Goal: Information Seeking & Learning: Learn about a topic

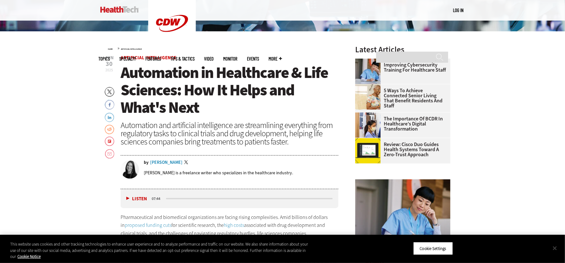
click at [557, 247] on button "Close" at bounding box center [554, 248] width 14 height 14
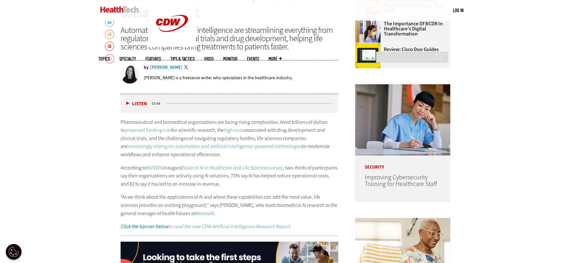
scroll to position [317, 0]
click at [265, 166] on link "State of AI in Healthcare and Life Sciences survey" at bounding box center [233, 168] width 100 height 7
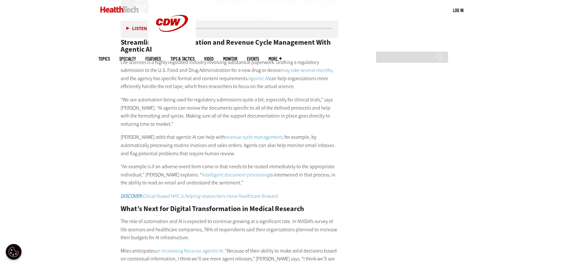
scroll to position [1046, 0]
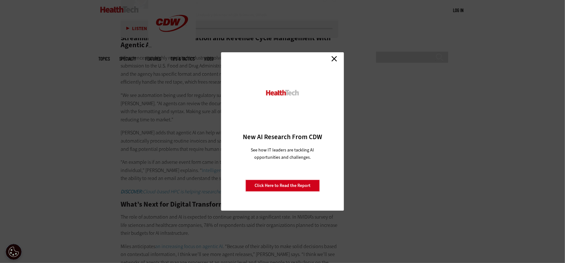
click at [333, 56] on link "Close" at bounding box center [334, 59] width 10 height 10
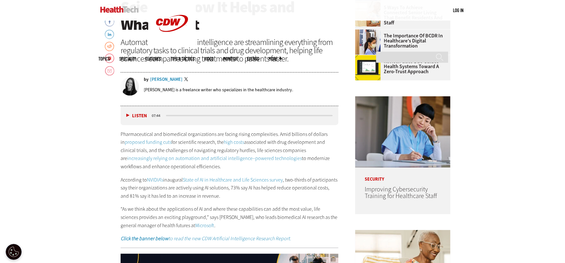
scroll to position [338, 0]
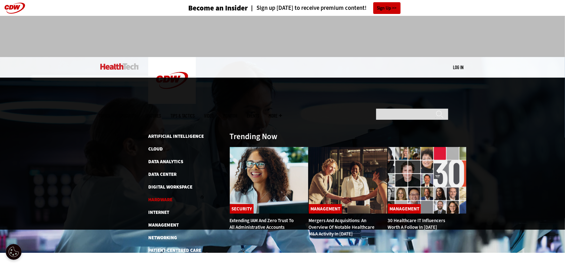
click at [165, 197] on link "Hardware" at bounding box center [160, 200] width 24 height 6
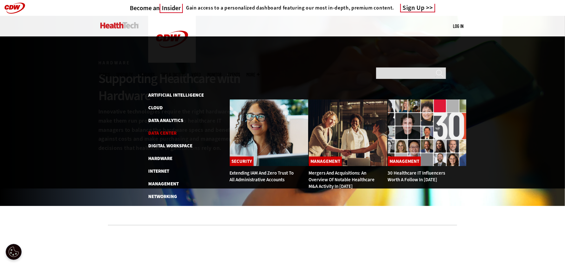
click at [161, 130] on link "Data Center" at bounding box center [162, 133] width 28 height 6
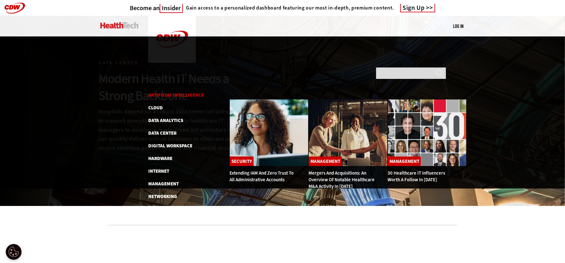
click at [178, 92] on link "Artificial Intelligence" at bounding box center [176, 95] width 56 height 6
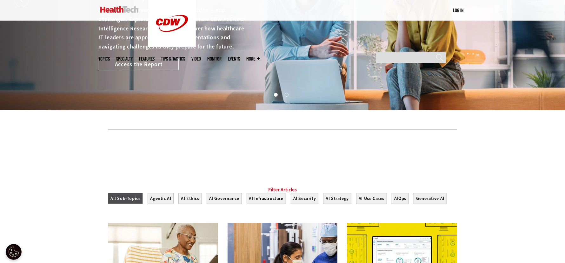
scroll to position [95, 0]
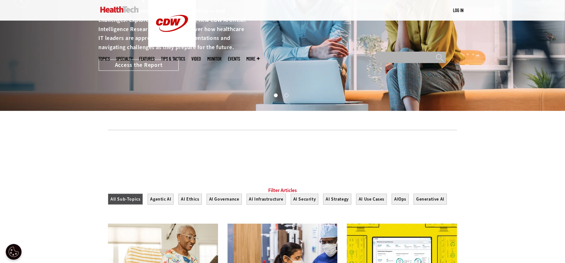
click at [403, 52] on input "Search" at bounding box center [411, 57] width 70 height 11
type input "********"
click at [436, 54] on input "******" at bounding box center [440, 59] width 8 height 11
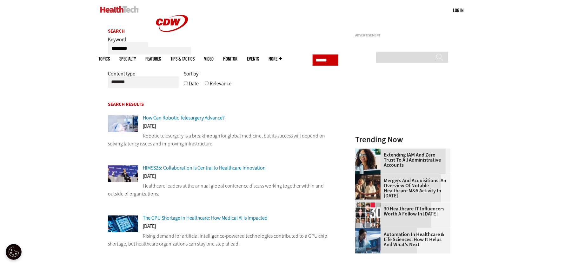
click at [154, 82] on select "******* ******* ******** ***** ***** *******" at bounding box center [143, 81] width 71 height 11
click at [189, 118] on span "How Can Robotic Telesurgery Advance?" at bounding box center [184, 118] width 82 height 7
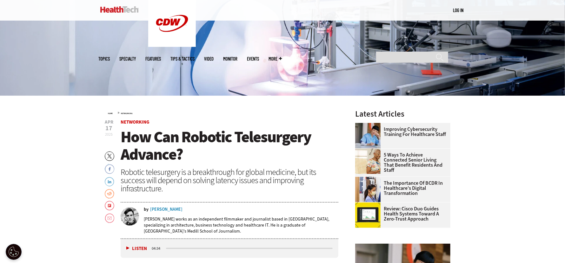
scroll to position [158, 0]
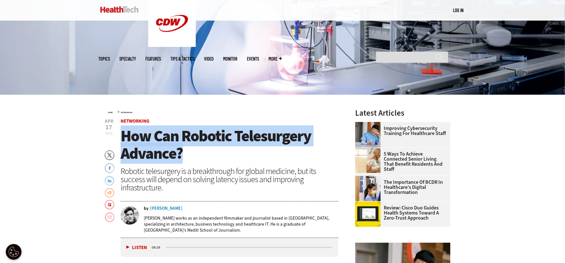
drag, startPoint x: 121, startPoint y: 136, endPoint x: 188, endPoint y: 160, distance: 71.5
click at [188, 160] on h1 "How Can Robotic Telesurgery Advance?" at bounding box center [230, 145] width 218 height 35
copy span "How Can Robotic Telesurgery Advance?"
click at [118, 9] on img at bounding box center [119, 9] width 38 height 6
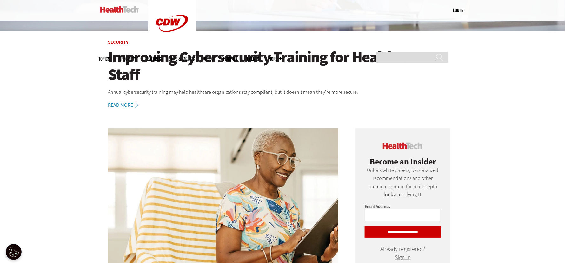
scroll to position [222, 0]
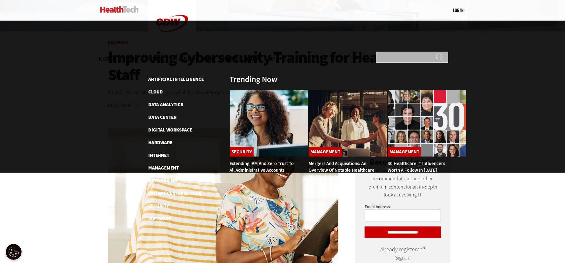
click at [400, 52] on input "Search" at bounding box center [412, 57] width 72 height 11
type input "*****"
click at [436, 53] on input "******" at bounding box center [440, 59] width 8 height 13
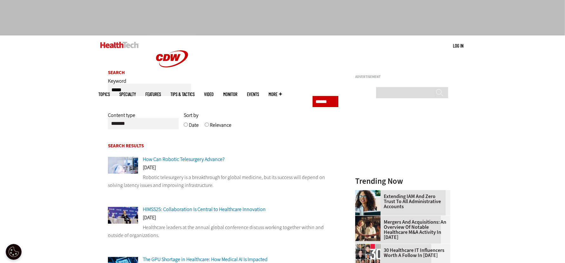
scroll to position [31, 0]
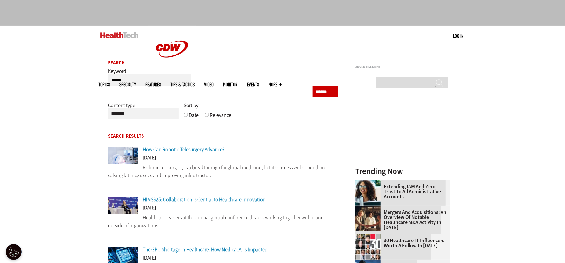
click at [233, 201] on span "HIMSS25: Collaboration Is Central to Healthcare Innovation" at bounding box center [204, 199] width 123 height 7
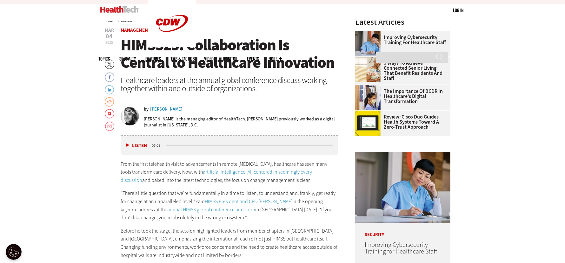
scroll to position [775, 0]
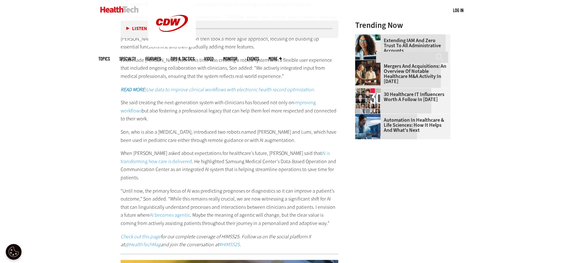
click at [409, 123] on link "Automation in Healthcare & Life Sciences: How It Helps and What's Next" at bounding box center [400, 125] width 91 height 15
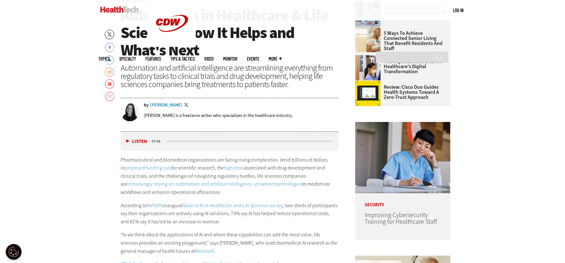
scroll to position [285, 0]
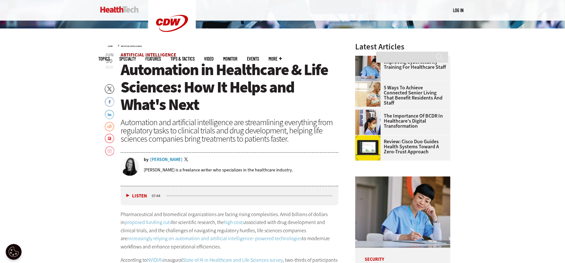
scroll to position [222, 0]
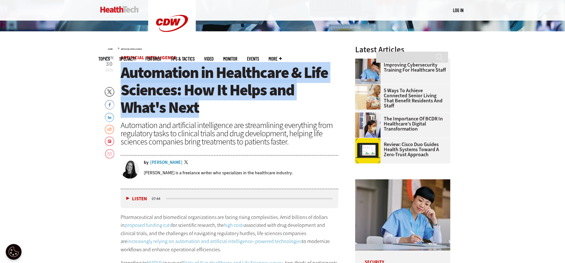
drag, startPoint x: 124, startPoint y: 71, endPoint x: 246, endPoint y: 109, distance: 127.0
click at [246, 109] on h1 "Automation in Healthcare & Life Sciences: How It Helps and What's Next" at bounding box center [230, 90] width 218 height 52
copy span "Automation in Healthcare & Life Sciences: How It Helps and What's Next"
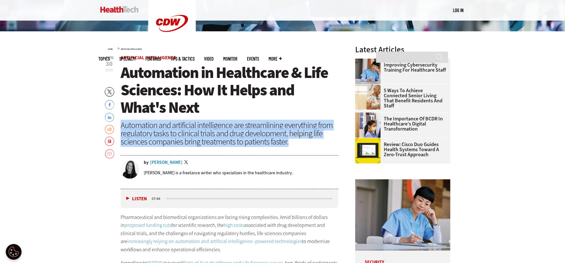
drag, startPoint x: 121, startPoint y: 125, endPoint x: 290, endPoint y: 143, distance: 169.7
click at [290, 143] on div "Automation and artificial intelligence are streamlining everything from regulat…" at bounding box center [230, 133] width 218 height 25
copy div "Automation and artificial intelligence are streamlining everything from regulat…"
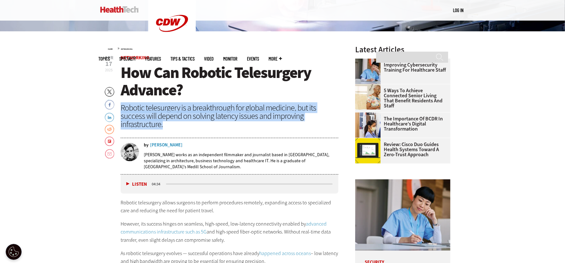
drag, startPoint x: 134, startPoint y: 109, endPoint x: 175, endPoint y: 125, distance: 43.6
click at [175, 125] on div "Robotic telesurgery is a breakthrough for global medicine, but its success will…" at bounding box center [230, 116] width 218 height 25
copy div "Robotic telesurgery is a breakthrough for global medicine, but its success will…"
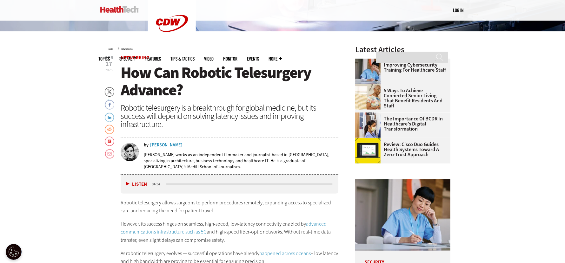
drag, startPoint x: 36, startPoint y: 95, endPoint x: 44, endPoint y: 75, distance: 21.7
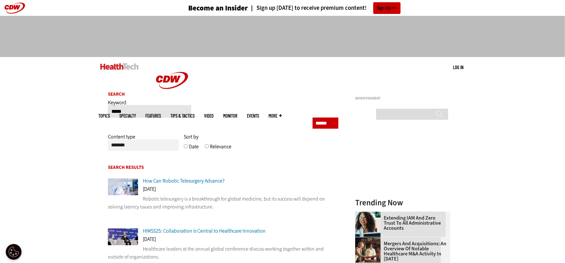
drag, startPoint x: 135, startPoint y: 110, endPoint x: 105, endPoint y: 107, distance: 30.7
type input "**********"
click at [312, 118] on input "******" at bounding box center [325, 123] width 26 height 11
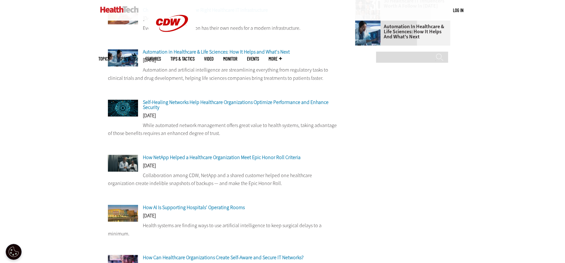
scroll to position [285, 0]
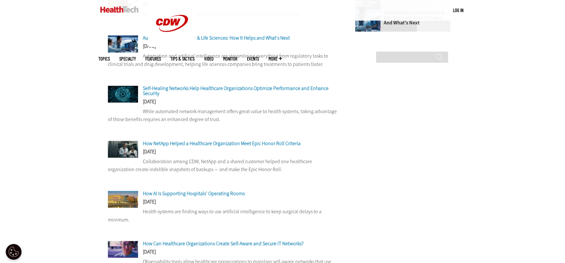
click at [187, 196] on span "How AI Is Supporting Hospitals’ Operating Rooms" at bounding box center [194, 193] width 102 height 7
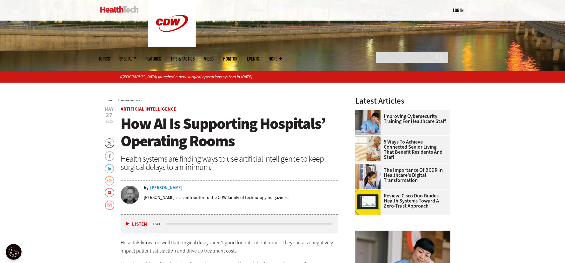
scroll to position [158, 0]
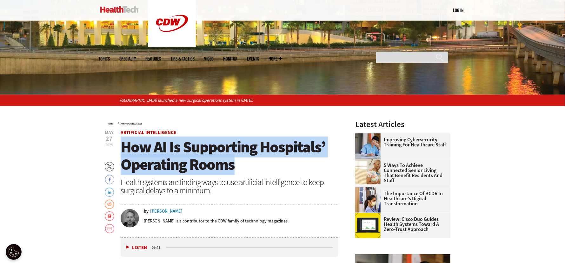
drag, startPoint x: 122, startPoint y: 147, endPoint x: 240, endPoint y: 167, distance: 120.4
click at [240, 167] on h1 "How AI Is Supporting Hospitals’ Operating Rooms" at bounding box center [230, 156] width 218 height 35
click at [136, 154] on span "How AI Is Supporting Hospitals’ Operating Rooms" at bounding box center [223, 156] width 205 height 38
drag, startPoint x: 122, startPoint y: 149, endPoint x: 248, endPoint y: 165, distance: 127.3
click at [248, 165] on h1 "How AI Is Supporting Hospitals’ Operating Rooms" at bounding box center [230, 156] width 218 height 35
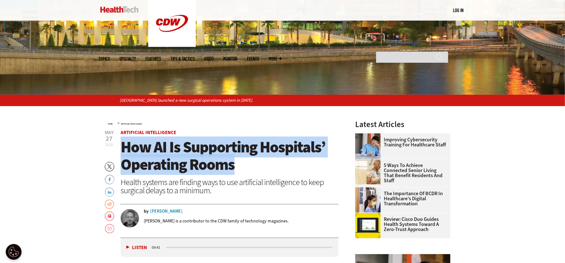
copy span "How AI Is Supporting Hospitals’ Operating Rooms"
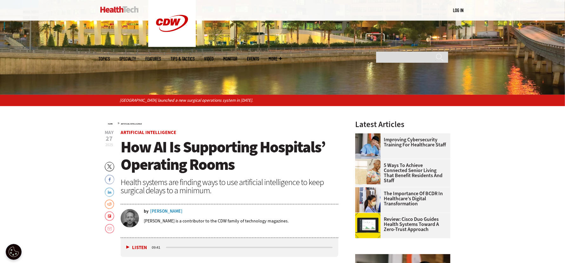
click at [123, 182] on div "Health systems are finding ways to use artificial intelligence to keep surgical…" at bounding box center [230, 186] width 218 height 16
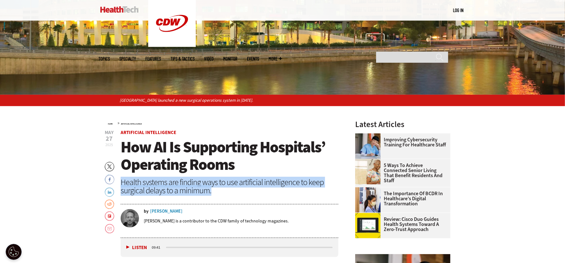
drag, startPoint x: 122, startPoint y: 181, endPoint x: 222, endPoint y: 192, distance: 100.8
click at [224, 192] on div "Health systems are finding ways to use artificial intelligence to keep surgical…" at bounding box center [230, 186] width 218 height 16
copy div "Health systems are finding ways to use artificial intelligence to keep surgical…"
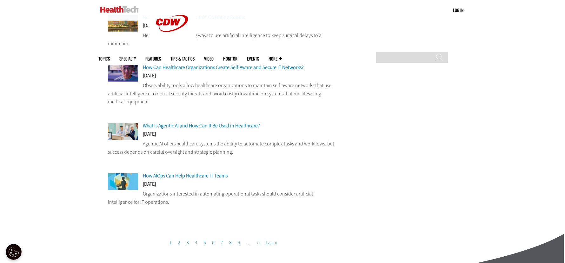
scroll to position [475, 0]
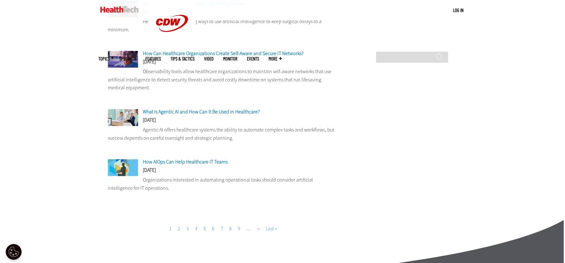
click at [225, 111] on span "What Is Agentic AI and How Can It Be Used in Healthcare?" at bounding box center [201, 111] width 117 height 7
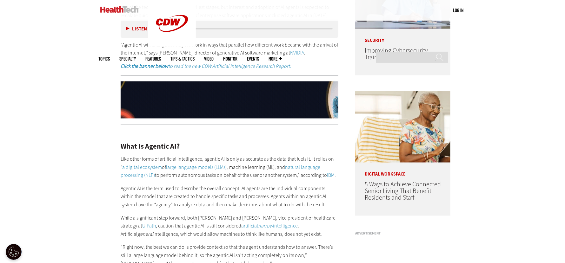
scroll to position [724, 0]
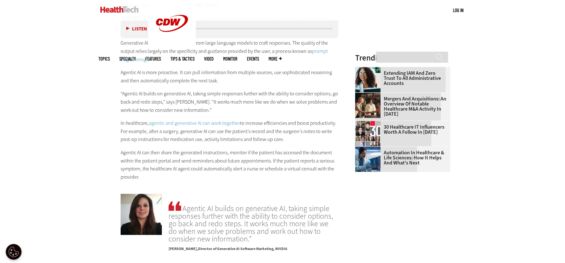
click at [193, 123] on link "agentic and generative AI can work together" at bounding box center [194, 123] width 91 height 7
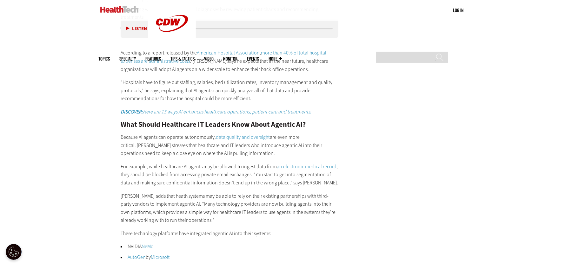
scroll to position [1073, 0]
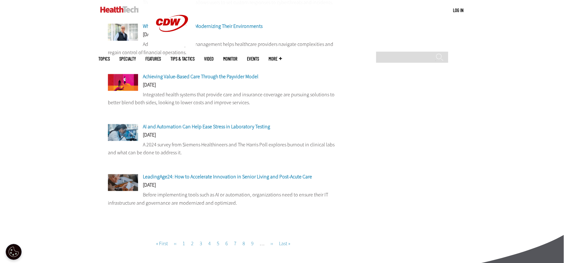
scroll to position [444, 0]
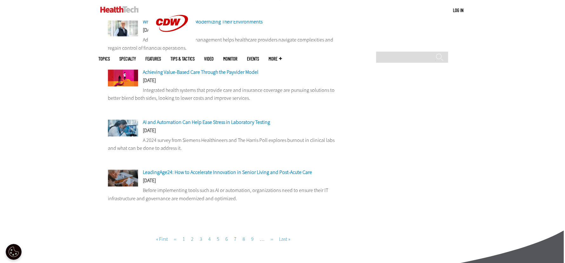
click at [285, 242] on span "Last »" at bounding box center [284, 239] width 11 height 7
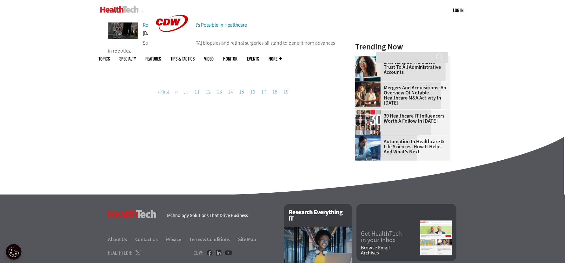
scroll to position [158, 0]
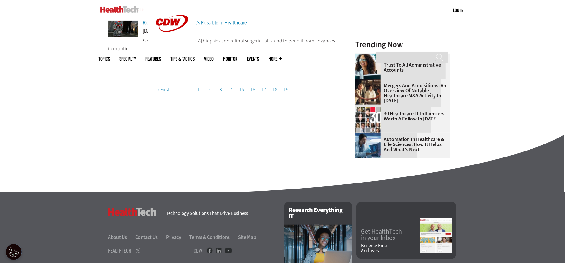
click at [162, 86] on span "« First" at bounding box center [163, 89] width 12 height 7
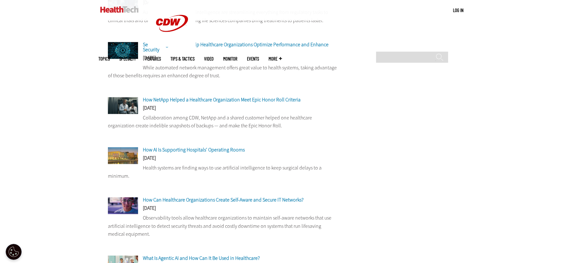
scroll to position [349, 0]
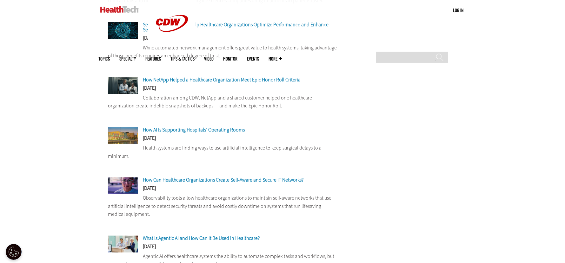
click at [206, 132] on span "How AI Is Supporting Hospitals’ Operating Rooms" at bounding box center [194, 130] width 102 height 7
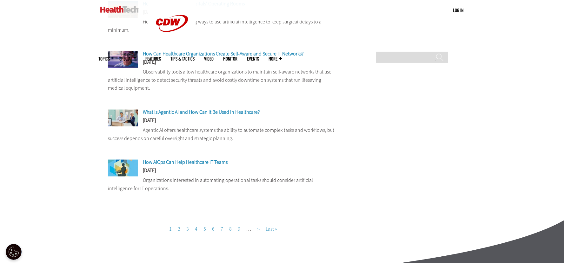
click at [220, 162] on span "How AIOps Can Help Healthcare IT Teams" at bounding box center [185, 162] width 85 height 7
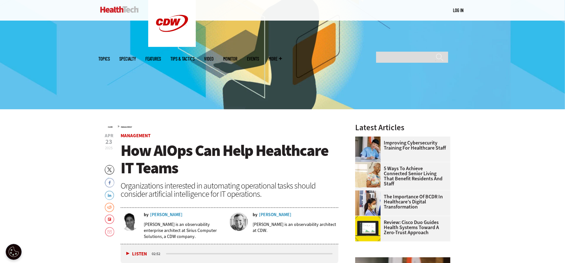
scroll to position [125, 0]
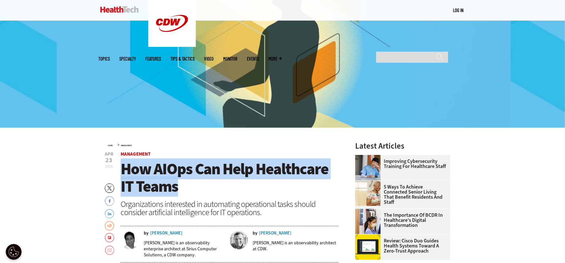
drag, startPoint x: 120, startPoint y: 168, endPoint x: 188, endPoint y: 187, distance: 71.3
copy span "How AIOps Can Help Healthcare IT Teams"
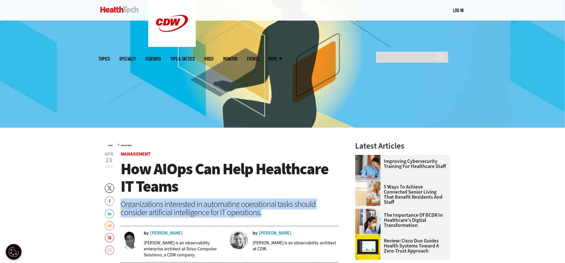
drag, startPoint x: 121, startPoint y: 203, endPoint x: 286, endPoint y: 213, distance: 164.6
click at [286, 213] on div "Organizations interested in automating operational tasks should consider artifi…" at bounding box center [230, 208] width 218 height 16
copy div "Organizations interested in automating operational tasks should consider artifi…"
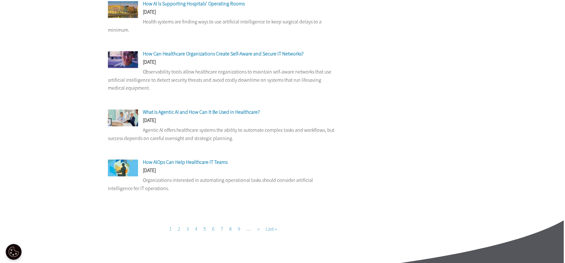
click at [178, 231] on link "Page 2" at bounding box center [179, 229] width 3 height 7
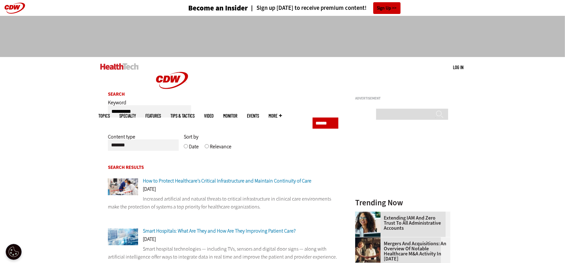
drag, startPoint x: 139, startPoint y: 113, endPoint x: 89, endPoint y: 115, distance: 50.5
type input "*********"
click at [312, 118] on input "******" at bounding box center [325, 123] width 26 height 11
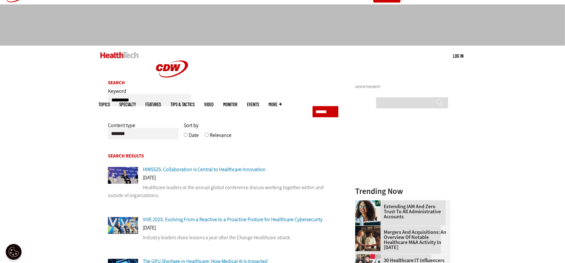
scroll to position [63, 0]
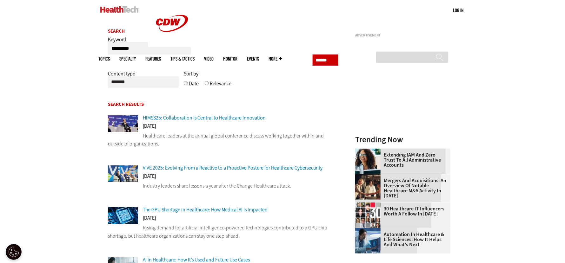
click at [239, 119] on span "HIMSS25: Collaboration Is Central to Healthcare Innovation" at bounding box center [204, 118] width 123 height 7
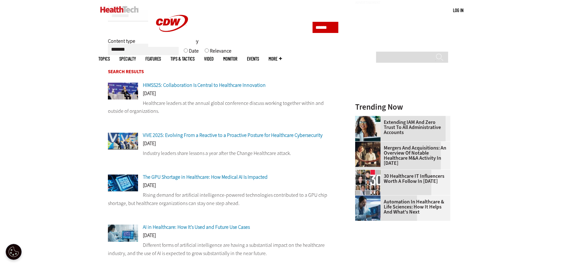
scroll to position [95, 0]
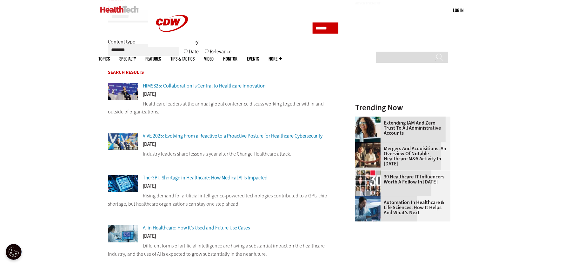
click at [193, 85] on span "HIMSS25: Collaboration Is Central to Healthcare Innovation" at bounding box center [204, 85] width 123 height 7
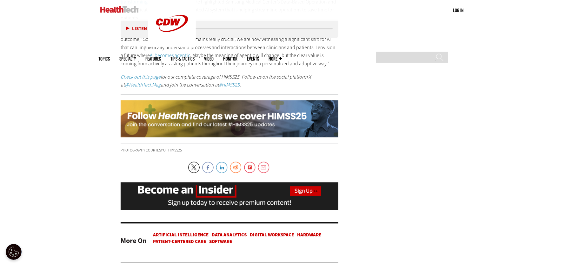
scroll to position [950, 0]
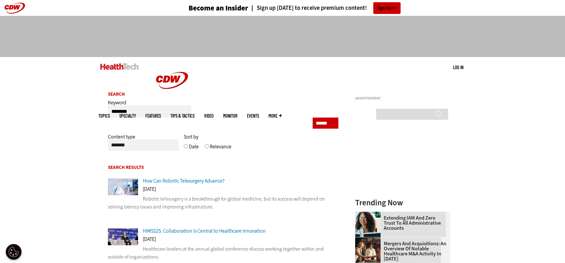
scroll to position [63, 0]
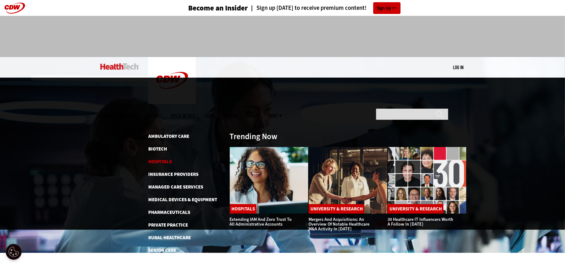
click at [165, 159] on link "Hospitals" at bounding box center [159, 162] width 23 height 6
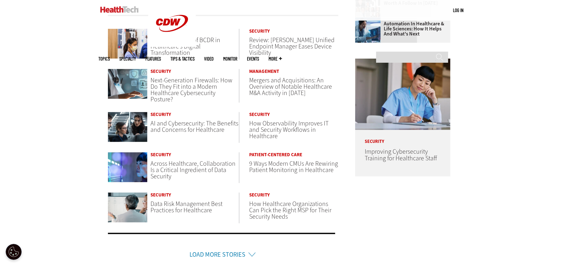
scroll to position [285, 0]
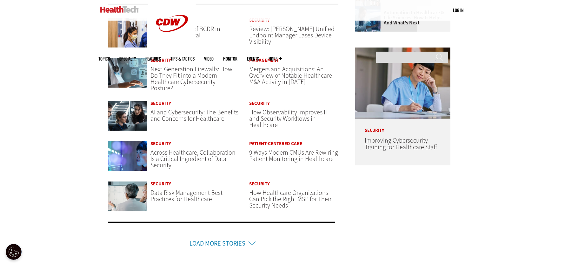
click at [238, 239] on link "Load More Stories" at bounding box center [217, 243] width 56 height 9
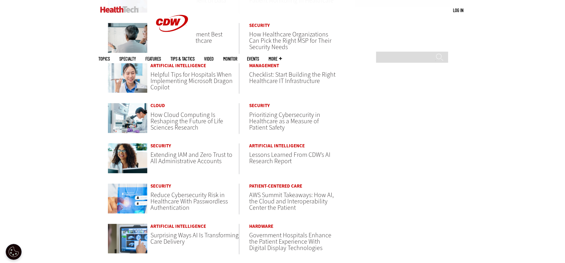
scroll to position [444, 0]
click at [167, 231] on span "Surprising Ways AI Is Transforming Care Delivery" at bounding box center [194, 238] width 88 height 15
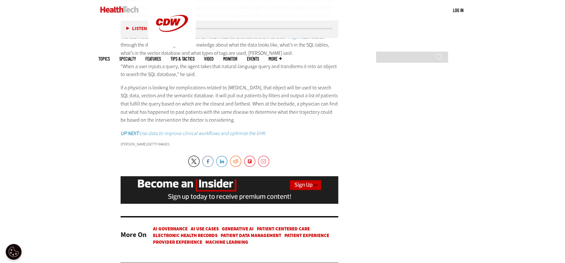
scroll to position [1142, 0]
